Goal: Information Seeking & Learning: Learn about a topic

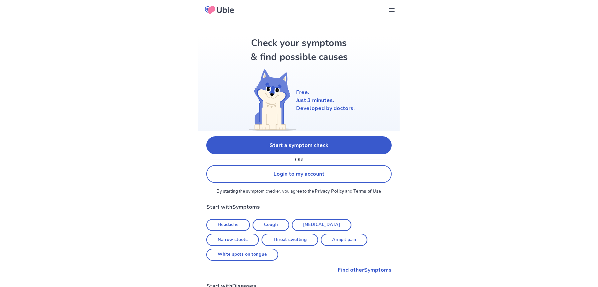
click at [241, 140] on link "Start a symptom check" at bounding box center [298, 145] width 185 height 18
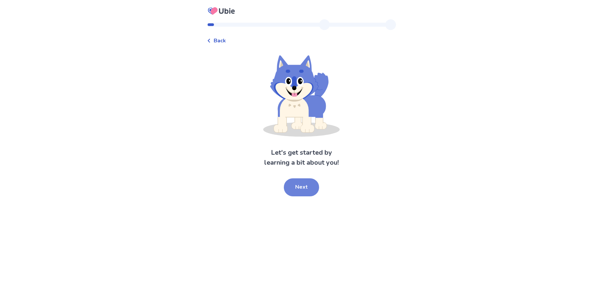
click at [289, 185] on button "Next" at bounding box center [301, 187] width 35 height 18
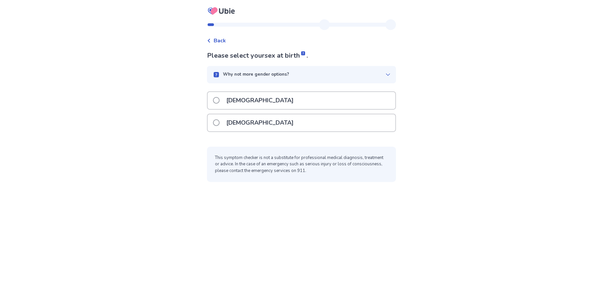
click at [218, 120] on span at bounding box center [216, 122] width 7 height 7
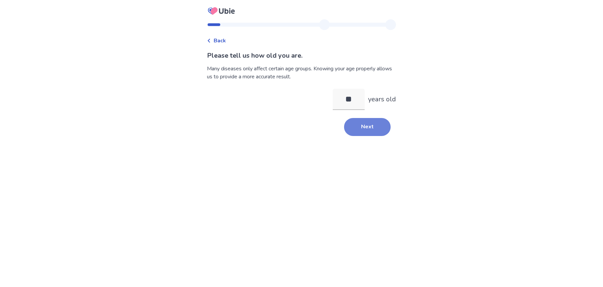
type input "**"
click at [361, 125] on button "Next" at bounding box center [367, 127] width 47 height 18
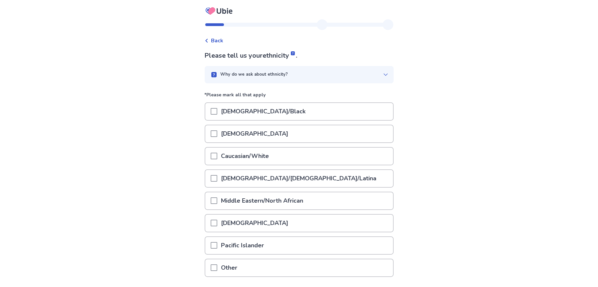
click at [217, 157] on span at bounding box center [214, 155] width 7 height 7
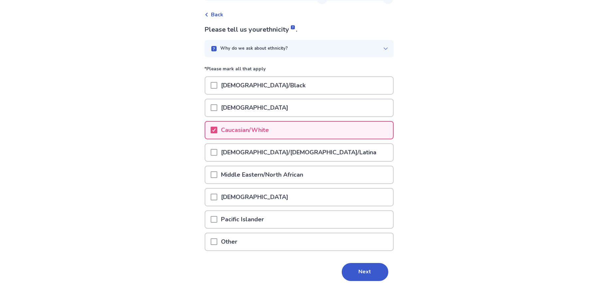
scroll to position [48, 0]
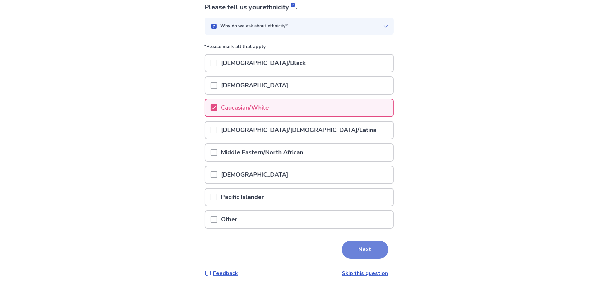
click at [358, 248] on button "Next" at bounding box center [365, 249] width 47 height 18
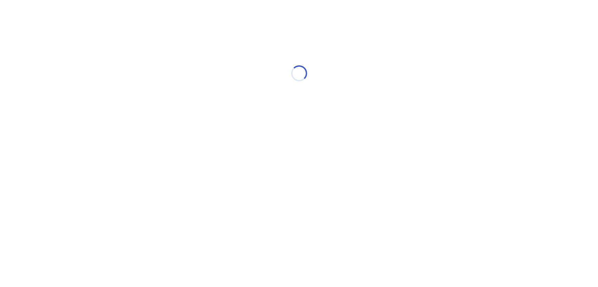
scroll to position [0, 0]
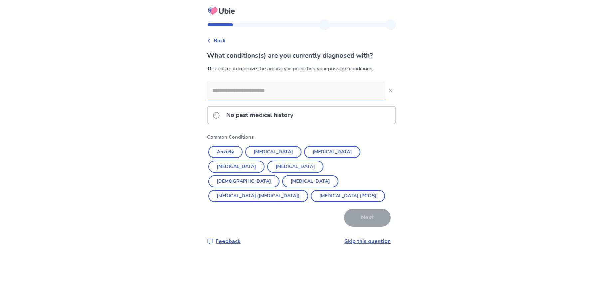
click at [244, 85] on input at bounding box center [296, 91] width 178 height 20
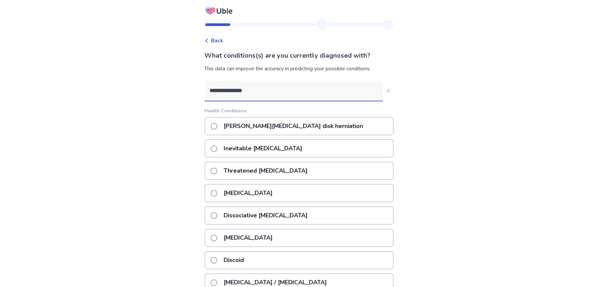
type input "**********"
click at [215, 126] on span at bounding box center [214, 126] width 7 height 7
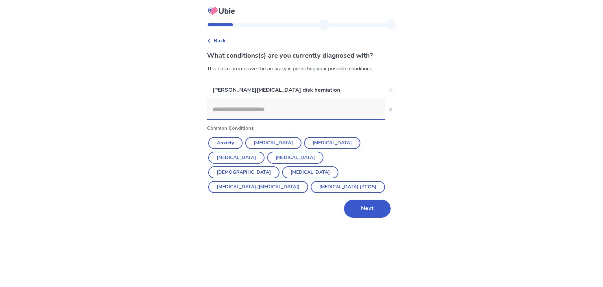
click at [256, 109] on input at bounding box center [296, 109] width 178 height 20
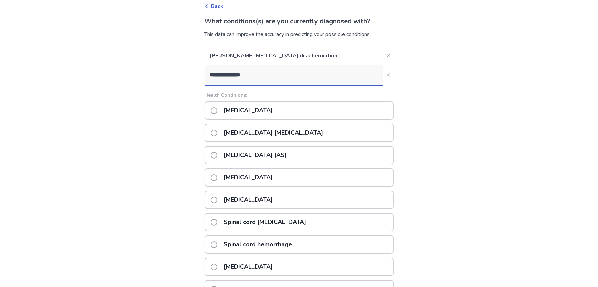
scroll to position [24, 0]
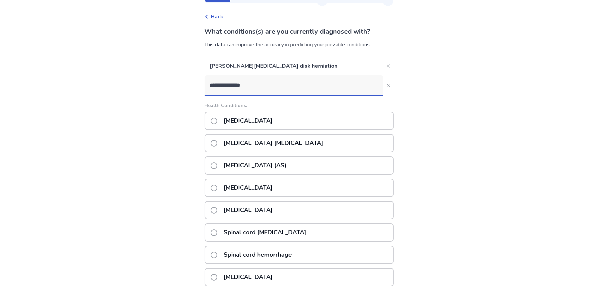
type input "**********"
click at [217, 121] on span at bounding box center [214, 120] width 7 height 7
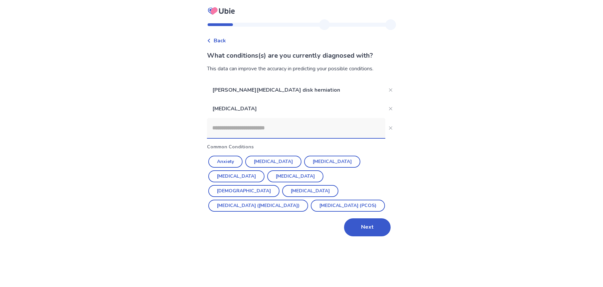
click at [253, 129] on input at bounding box center [296, 128] width 178 height 20
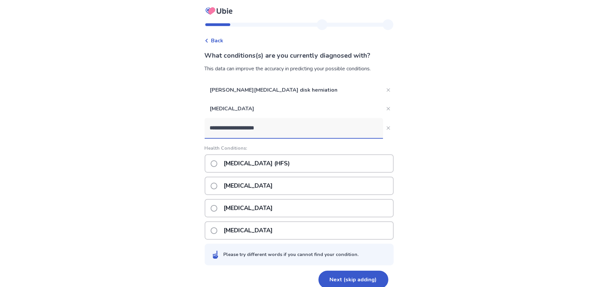
type input "**********"
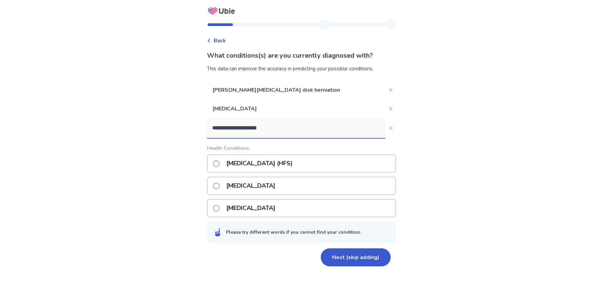
click at [220, 163] on span at bounding box center [216, 163] width 7 height 7
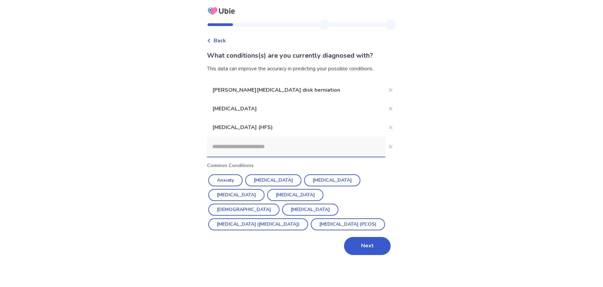
click at [240, 146] on input at bounding box center [296, 146] width 178 height 20
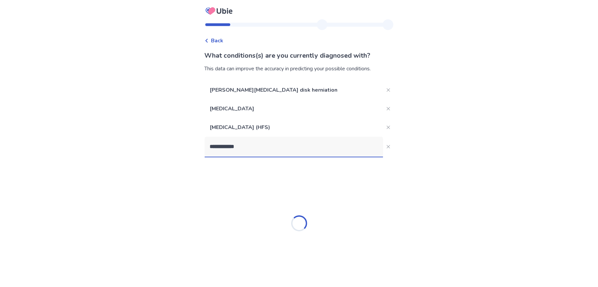
type input "**********"
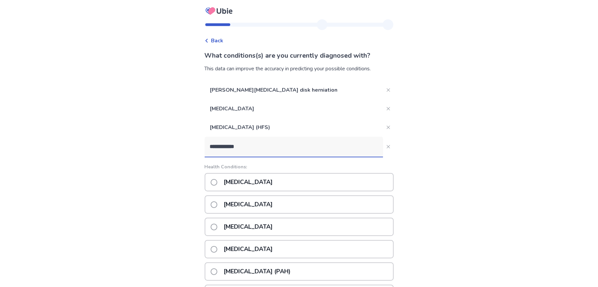
click at [217, 181] on span at bounding box center [214, 182] width 7 height 7
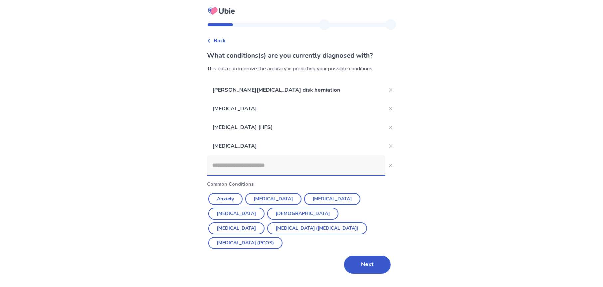
click at [251, 164] on input at bounding box center [296, 165] width 178 height 20
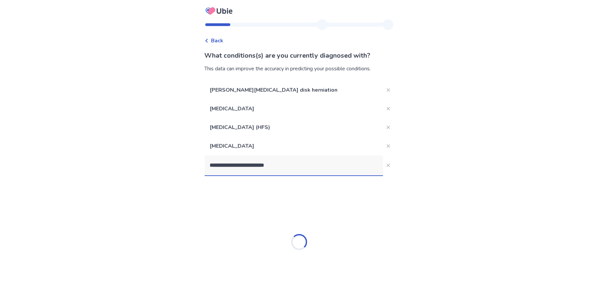
type input "**********"
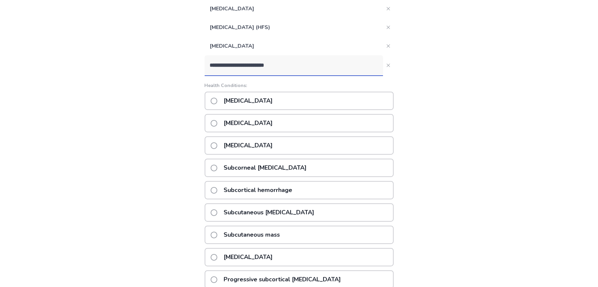
scroll to position [33, 0]
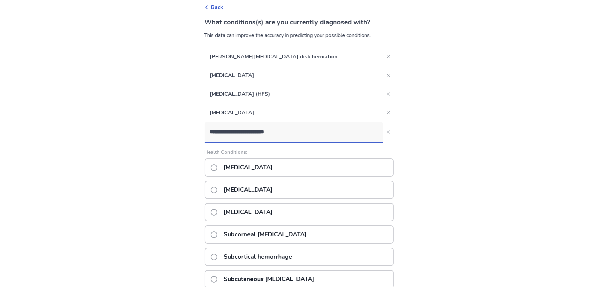
drag, startPoint x: 291, startPoint y: 127, endPoint x: 197, endPoint y: 127, distance: 94.5
click at [197, 127] on div "**********" at bounding box center [299, 200] width 598 height 467
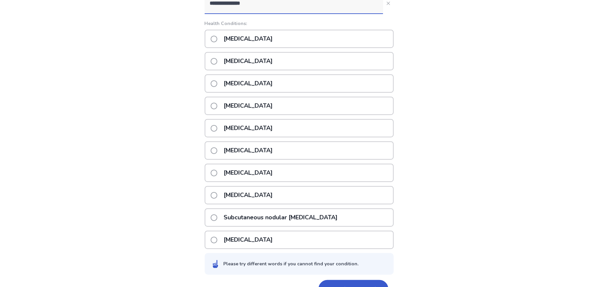
scroll to position [146, 0]
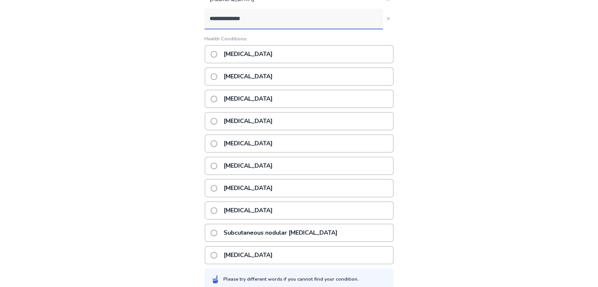
type input "**********"
click at [217, 188] on span at bounding box center [214, 188] width 7 height 7
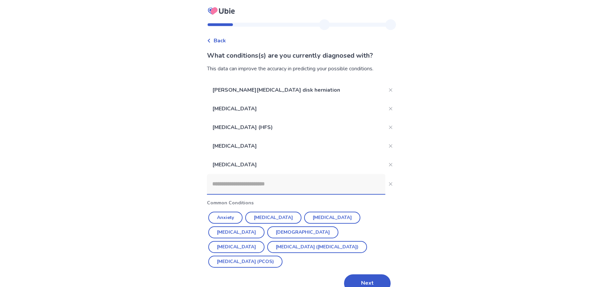
click at [265, 180] on input at bounding box center [296, 184] width 178 height 20
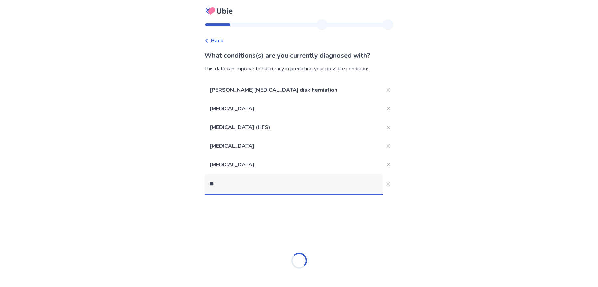
type input "*"
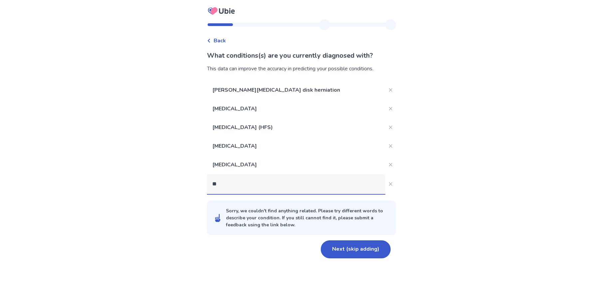
type input "*"
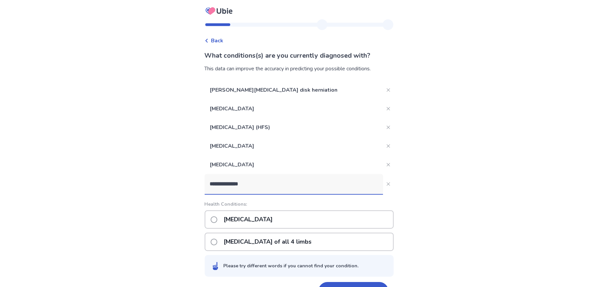
type input "**********"
click at [216, 220] on span at bounding box center [214, 219] width 7 height 7
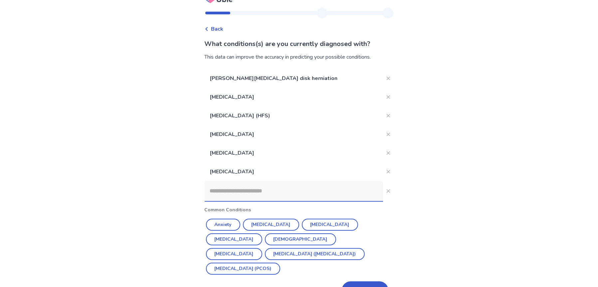
scroll to position [17, 0]
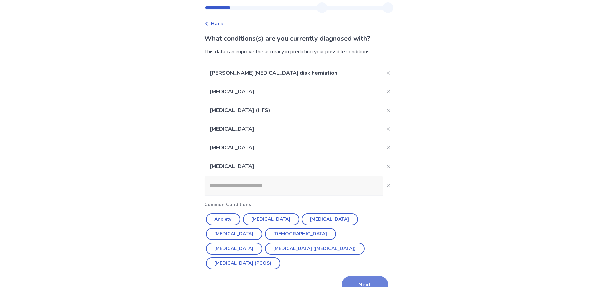
click at [363, 276] on button "Next" at bounding box center [365, 285] width 47 height 18
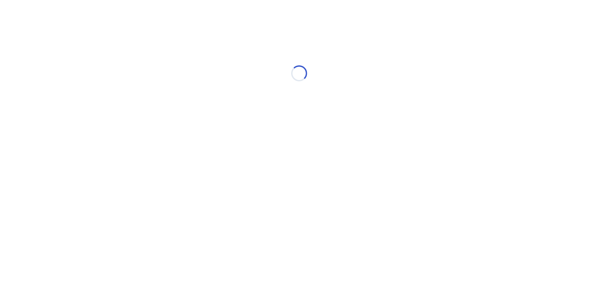
scroll to position [0, 0]
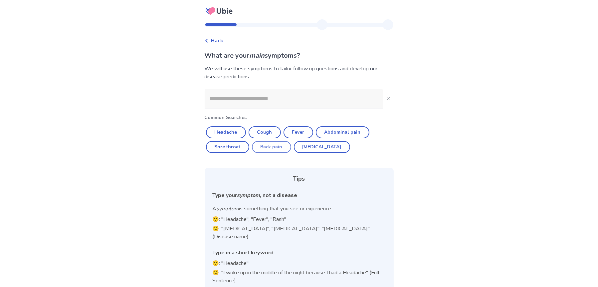
click at [275, 148] on button "Back pain" at bounding box center [271, 147] width 39 height 12
type input "*********"
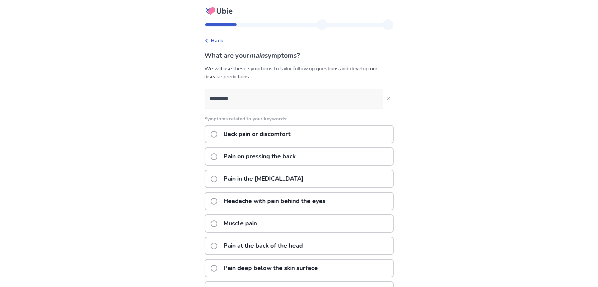
click at [217, 132] on span at bounding box center [214, 134] width 7 height 7
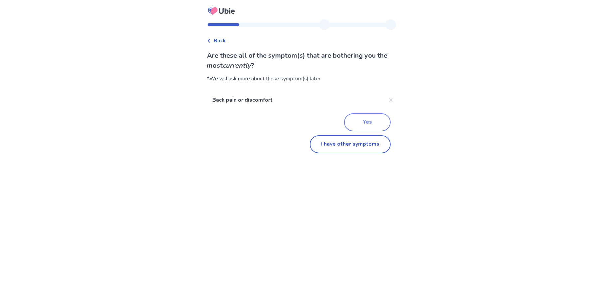
click at [351, 119] on button "Yes" at bounding box center [367, 122] width 47 height 18
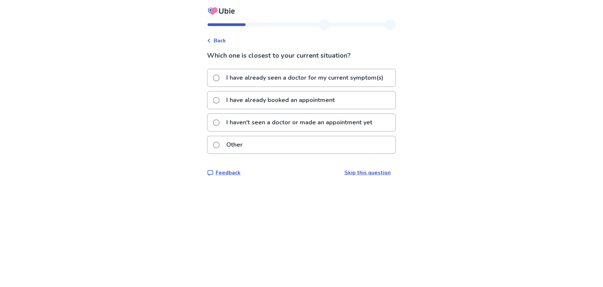
click at [218, 76] on span at bounding box center [216, 78] width 7 height 7
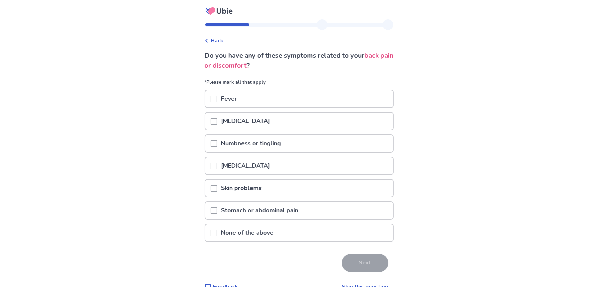
click at [214, 117] on div at bounding box center [214, 120] width 7 height 17
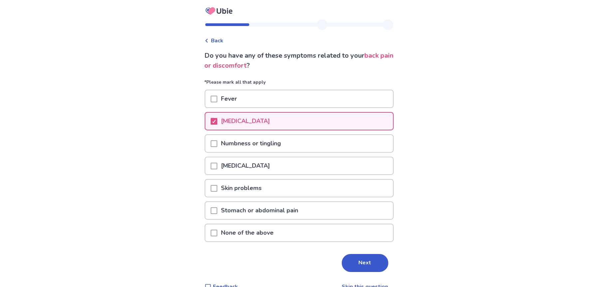
click at [216, 140] on span at bounding box center [214, 143] width 7 height 7
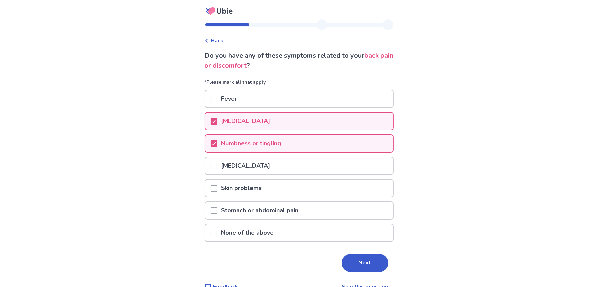
click at [216, 209] on span at bounding box center [214, 210] width 7 height 7
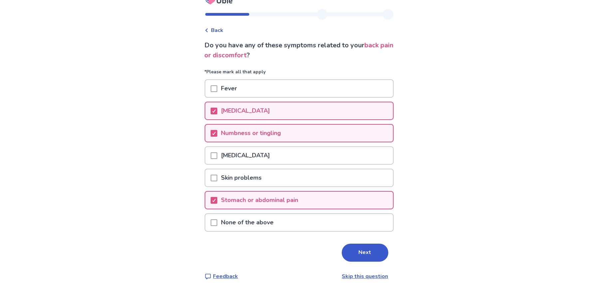
scroll to position [13, 0]
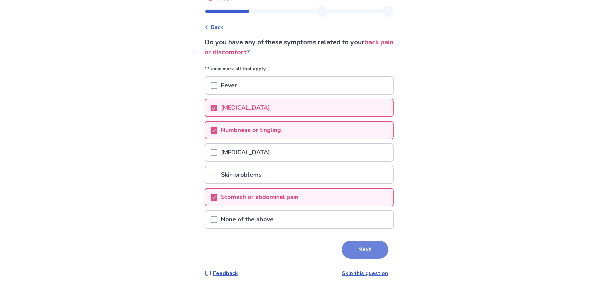
click at [372, 249] on button "Next" at bounding box center [365, 249] width 47 height 18
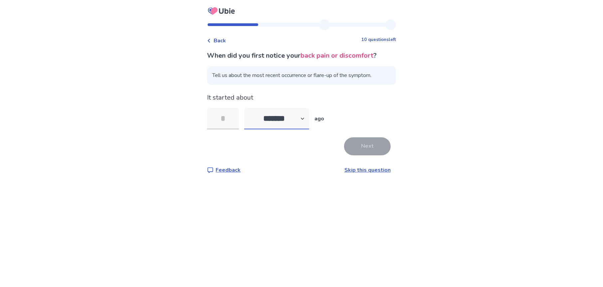
click at [306, 117] on select "******* ****** ******* ******** *******" at bounding box center [276, 118] width 65 height 21
select select "*"
click at [248, 108] on select "******* ****** ******* ******** *******" at bounding box center [276, 118] width 65 height 21
click at [229, 114] on input "tel" at bounding box center [223, 118] width 32 height 21
type input "**"
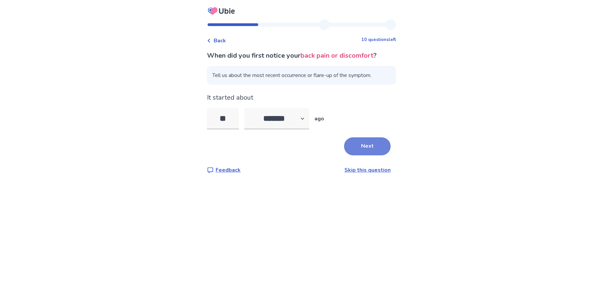
click at [371, 144] on button "Next" at bounding box center [367, 146] width 47 height 18
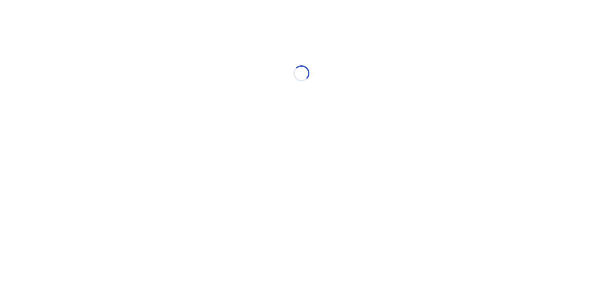
select select "*"
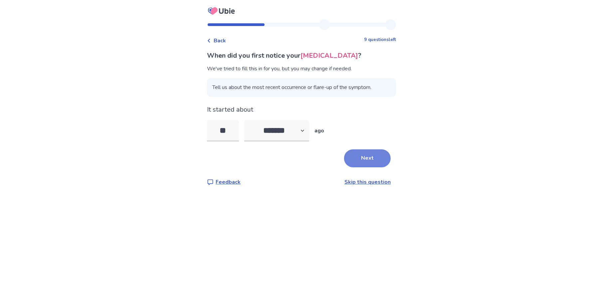
click at [355, 159] on button "Next" at bounding box center [367, 158] width 47 height 18
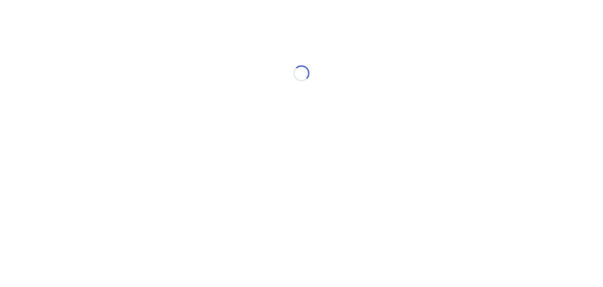
select select "*"
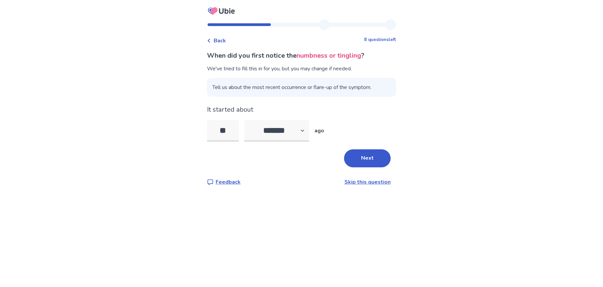
type input "*"
click at [305, 128] on select "******* ****** ******* ******** *******" at bounding box center [276, 130] width 65 height 21
select select "*"
click at [248, 120] on select "******* ****** ******* ******** *******" at bounding box center [276, 130] width 65 height 21
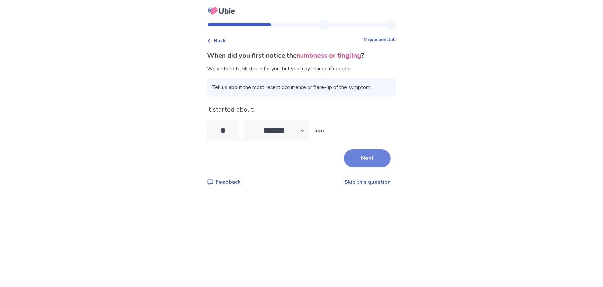
click at [354, 159] on button "Next" at bounding box center [367, 158] width 47 height 18
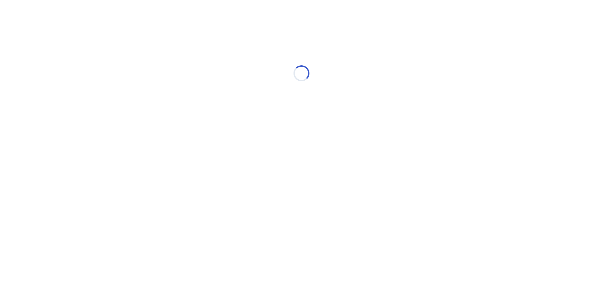
select select "*"
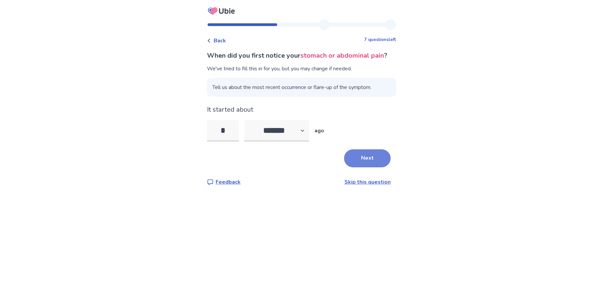
click at [359, 165] on button "Next" at bounding box center [367, 158] width 47 height 18
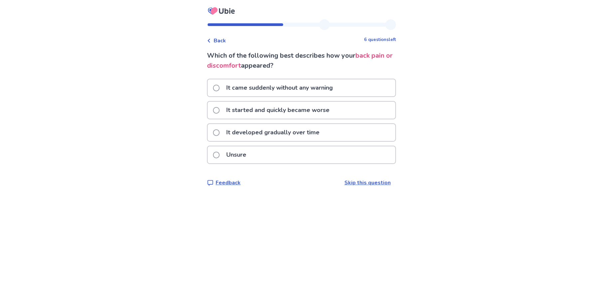
click at [220, 131] on span at bounding box center [216, 132] width 7 height 7
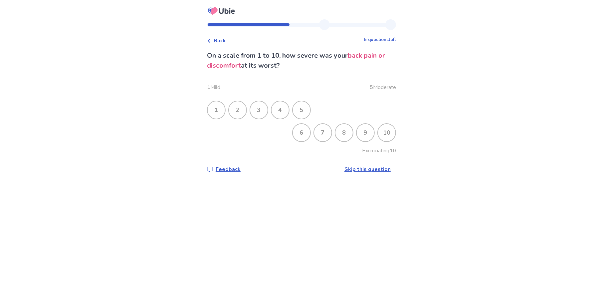
click at [383, 133] on div "10" at bounding box center [386, 132] width 17 height 17
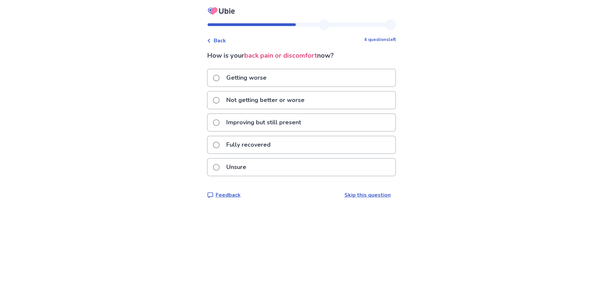
click at [220, 99] on span at bounding box center [216, 100] width 7 height 7
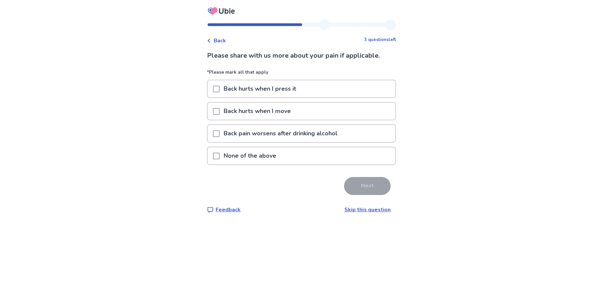
click at [220, 113] on span at bounding box center [216, 111] width 7 height 7
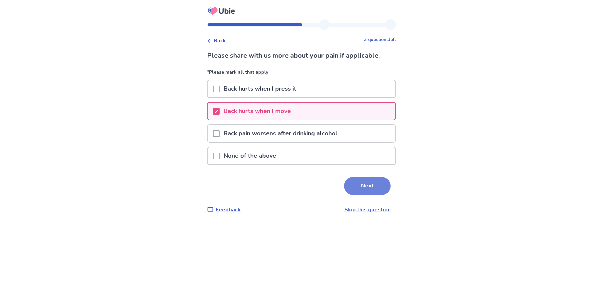
click at [368, 186] on button "Next" at bounding box center [367, 186] width 47 height 18
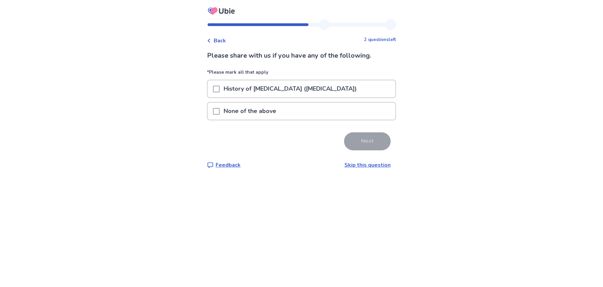
click at [220, 112] on span at bounding box center [216, 111] width 7 height 7
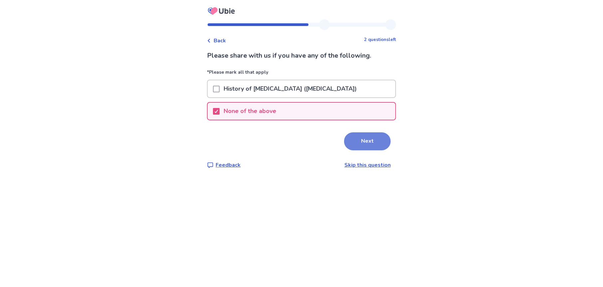
click at [358, 142] on button "Next" at bounding box center [367, 141] width 47 height 18
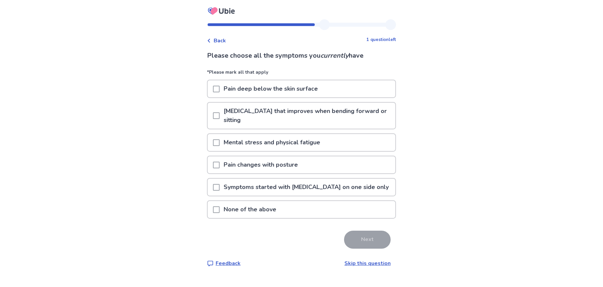
click at [220, 114] on span at bounding box center [216, 115] width 7 height 7
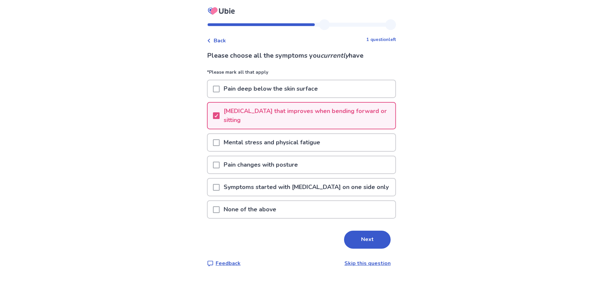
click at [220, 140] on span at bounding box center [216, 142] width 7 height 7
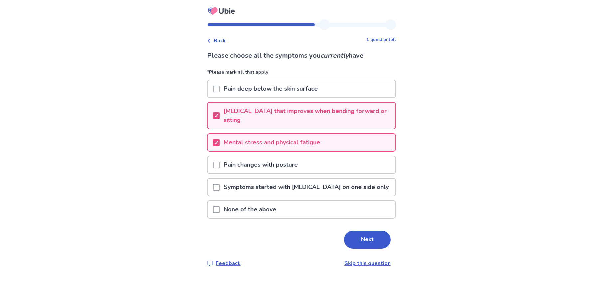
click at [219, 188] on span at bounding box center [216, 187] width 7 height 7
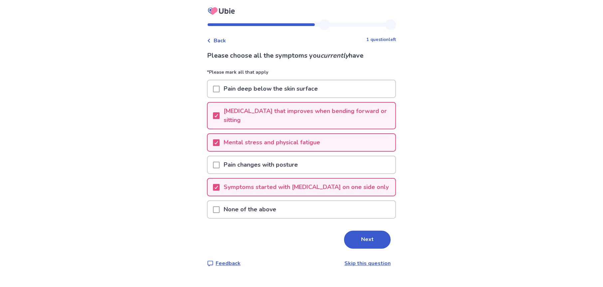
drag, startPoint x: 351, startPoint y: 238, endPoint x: 355, endPoint y: 237, distance: 3.7
click at [353, 237] on button "Next" at bounding box center [367, 239] width 47 height 18
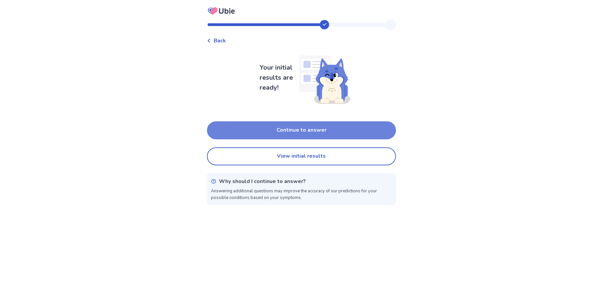
click at [328, 128] on button "Continue to answer" at bounding box center [301, 130] width 189 height 18
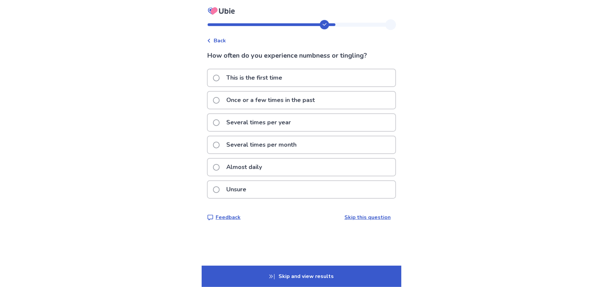
click at [220, 167] on span at bounding box center [216, 167] width 7 height 7
click at [219, 165] on span at bounding box center [216, 167] width 7 height 7
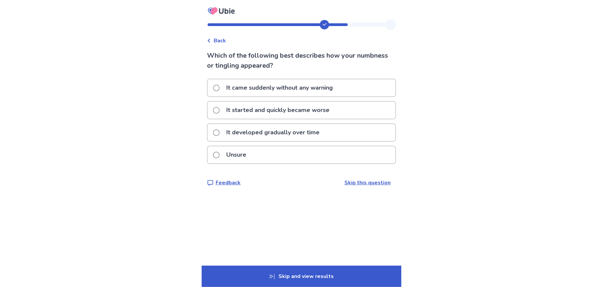
click at [219, 108] on span at bounding box center [216, 110] width 7 height 7
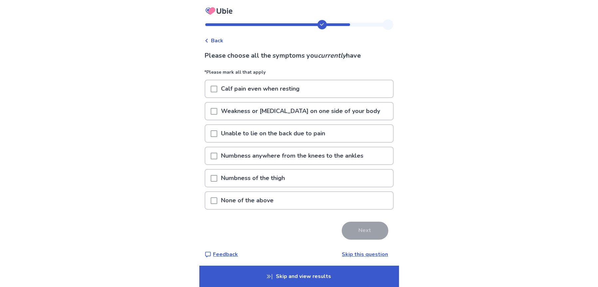
click at [216, 132] on span at bounding box center [214, 133] width 7 height 7
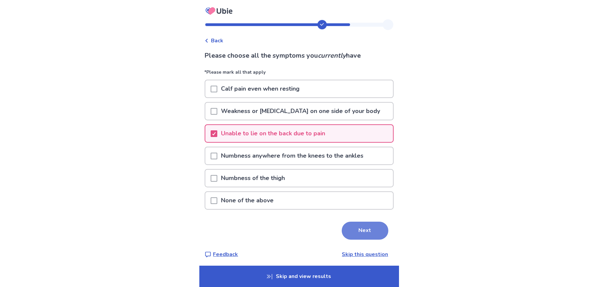
click at [362, 228] on button "Next" at bounding box center [365, 230] width 47 height 18
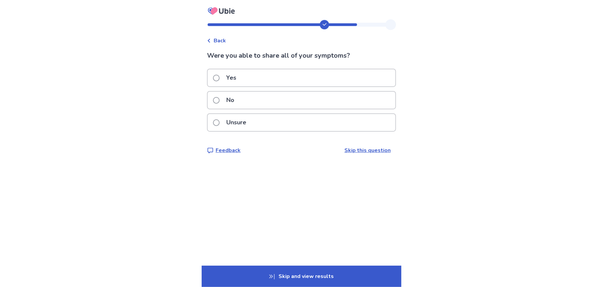
click at [220, 99] on span at bounding box center [216, 100] width 7 height 7
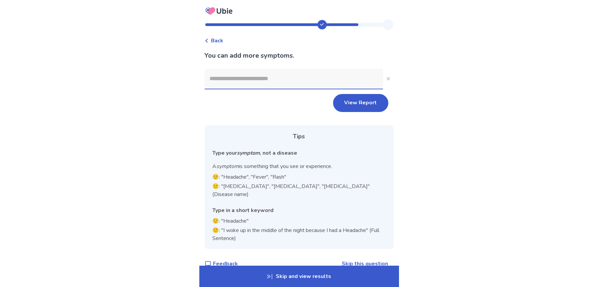
click at [237, 79] on input at bounding box center [294, 79] width 178 height 20
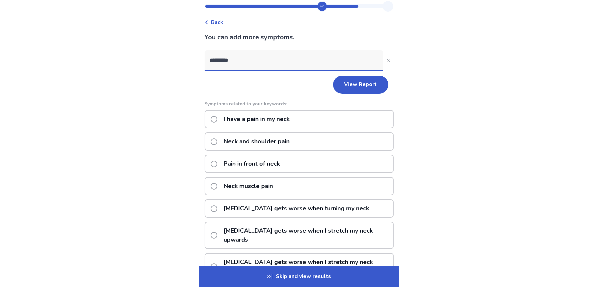
scroll to position [33, 0]
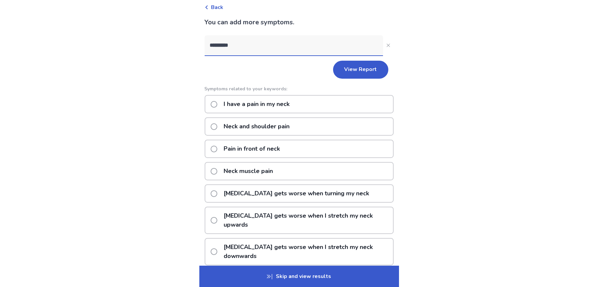
type input "*********"
click at [217, 103] on span at bounding box center [214, 104] width 7 height 7
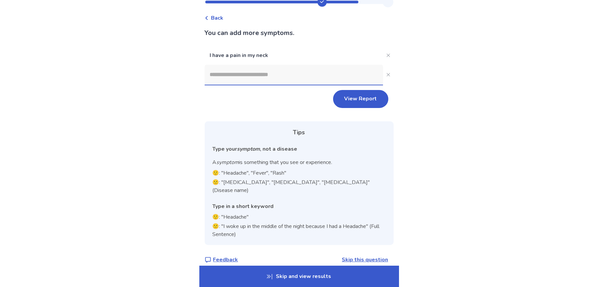
click at [269, 74] on input at bounding box center [294, 75] width 178 height 20
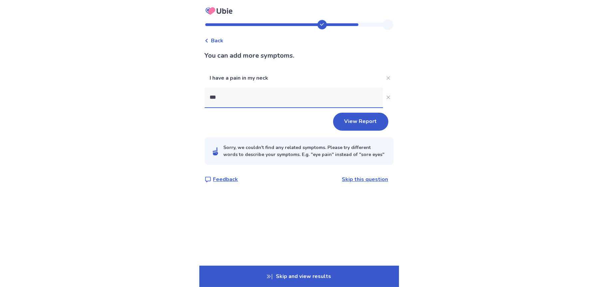
scroll to position [0, 0]
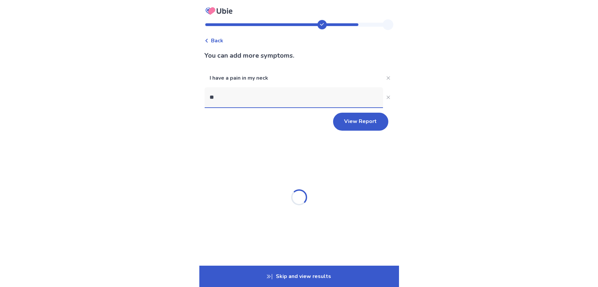
type input "*"
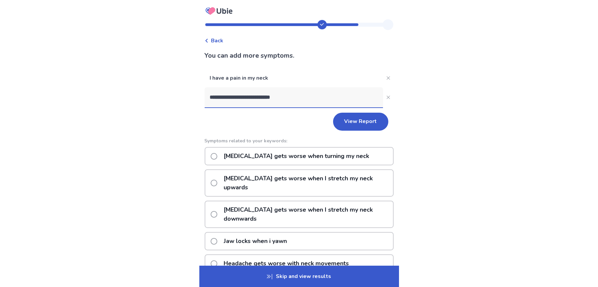
type input "**********"
click at [217, 260] on span at bounding box center [214, 263] width 7 height 7
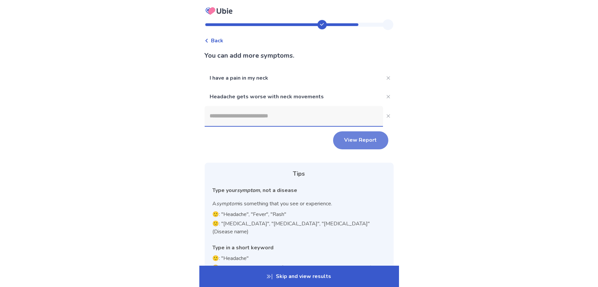
click at [355, 144] on button "View Report" at bounding box center [360, 140] width 55 height 18
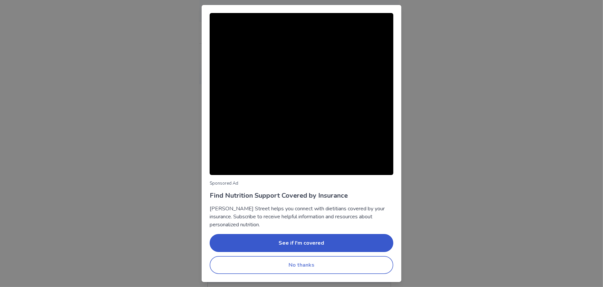
click at [324, 266] on button "No thanks" at bounding box center [302, 265] width 184 height 18
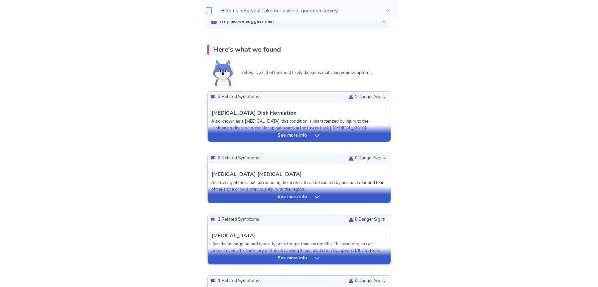
scroll to position [100, 0]
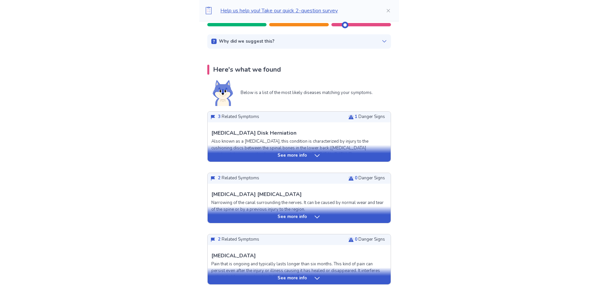
click at [315, 153] on icon at bounding box center [317, 155] width 7 height 7
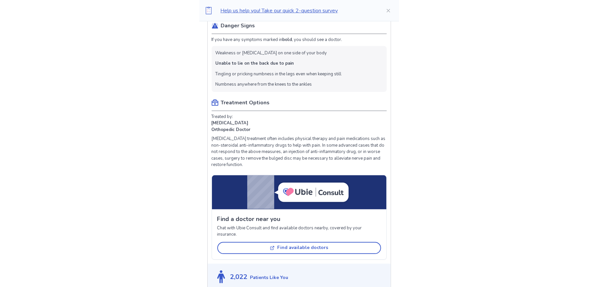
scroll to position [399, 0]
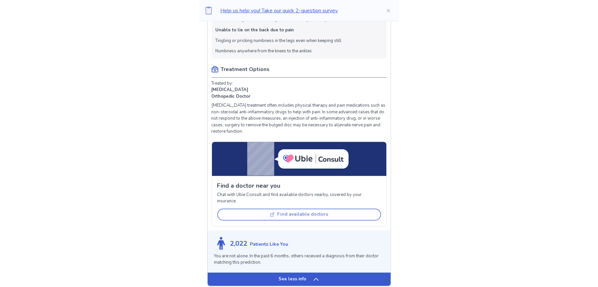
click at [299, 211] on button "Find available doctors" at bounding box center [299, 214] width 164 height 12
